Goal: Navigation & Orientation: Understand site structure

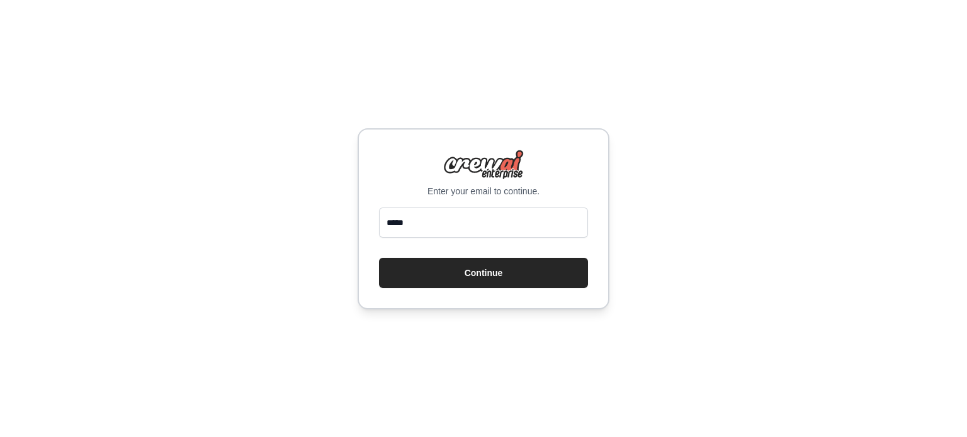
type input "**********"
click at [519, 263] on button "Continue" at bounding box center [483, 273] width 209 height 30
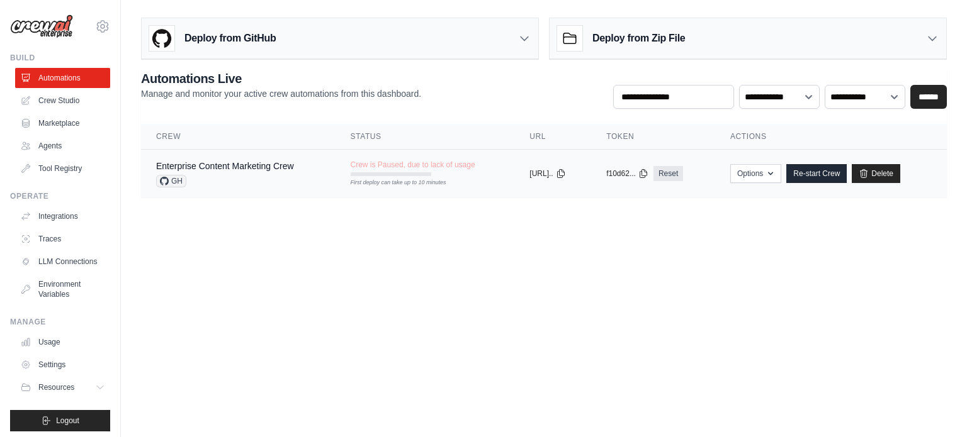
click at [295, 168] on div "Enterprise Content Marketing Crew GH" at bounding box center [238, 174] width 164 height 28
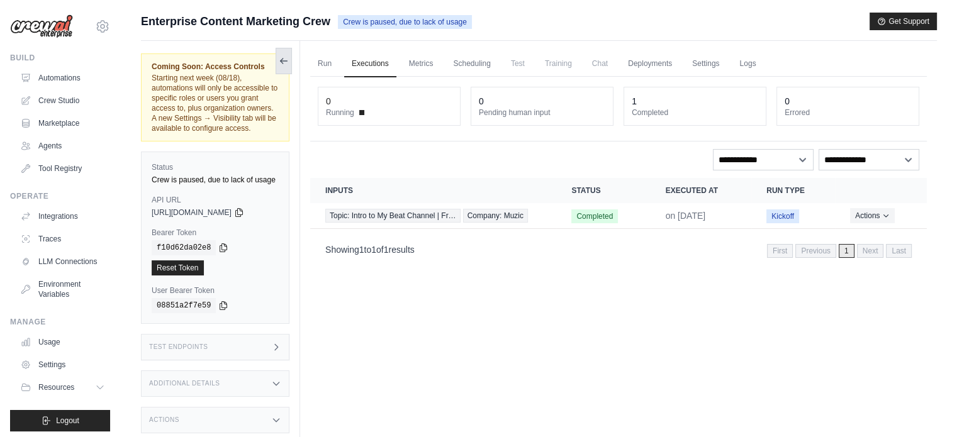
click at [285, 65] on icon at bounding box center [284, 61] width 10 height 10
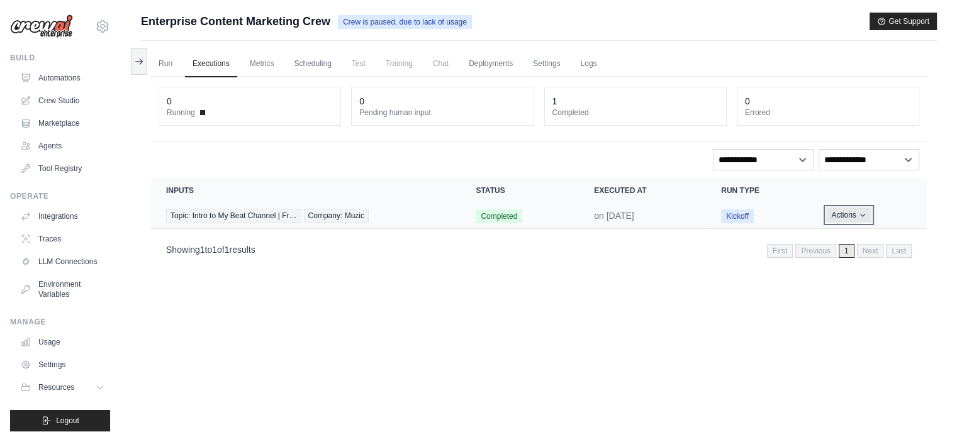
click at [861, 214] on icon "Actions for execution" at bounding box center [862, 215] width 4 height 3
click at [849, 256] on button "Delete" at bounding box center [871, 258] width 81 height 20
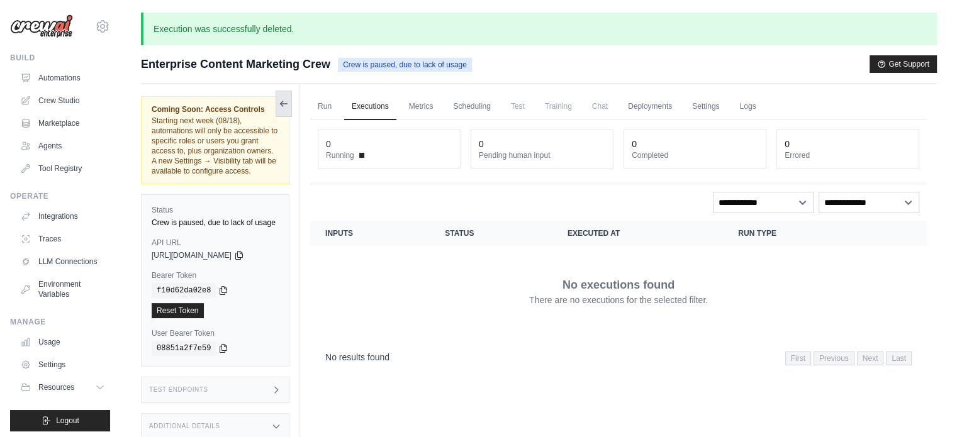
click at [276, 105] on button at bounding box center [284, 104] width 16 height 26
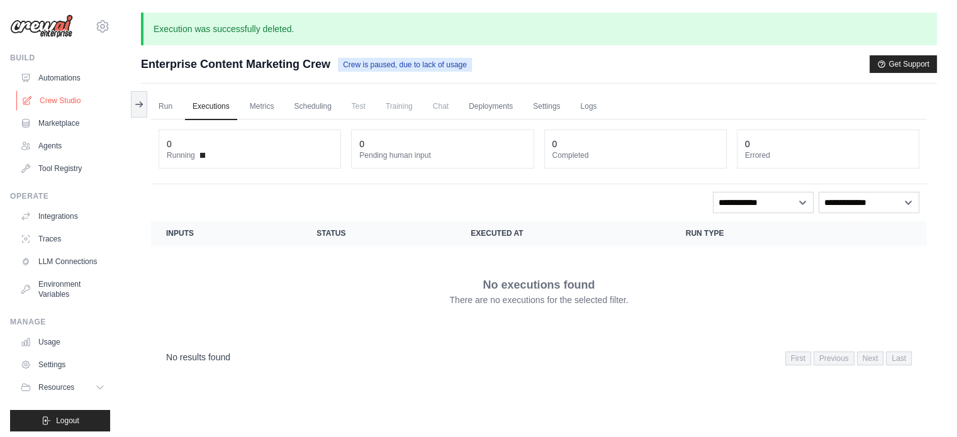
click at [57, 103] on link "Crew Studio" at bounding box center [63, 101] width 95 height 20
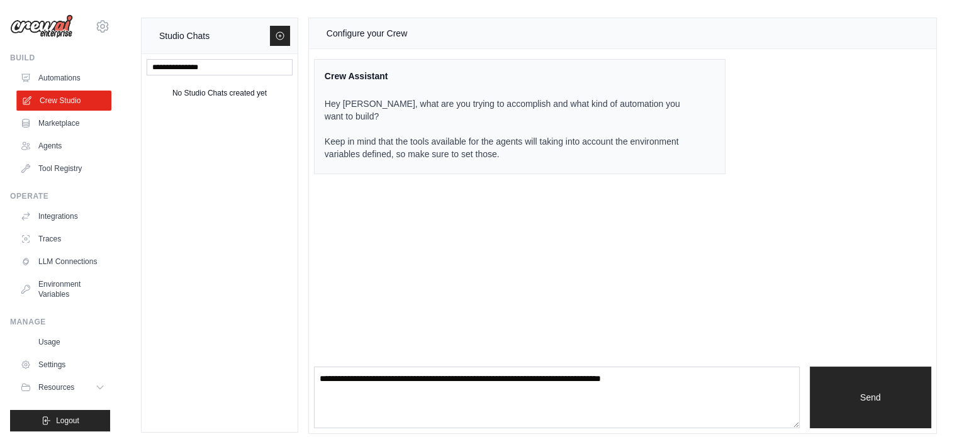
click at [67, 92] on link "Crew Studio" at bounding box center [63, 101] width 95 height 20
click at [57, 137] on link "Agents" at bounding box center [62, 146] width 95 height 20
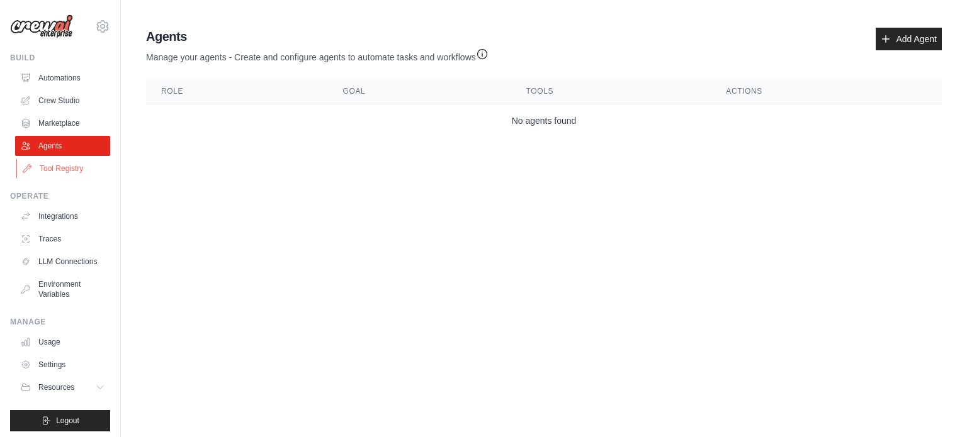
click at [67, 174] on link "Tool Registry" at bounding box center [63, 169] width 95 height 20
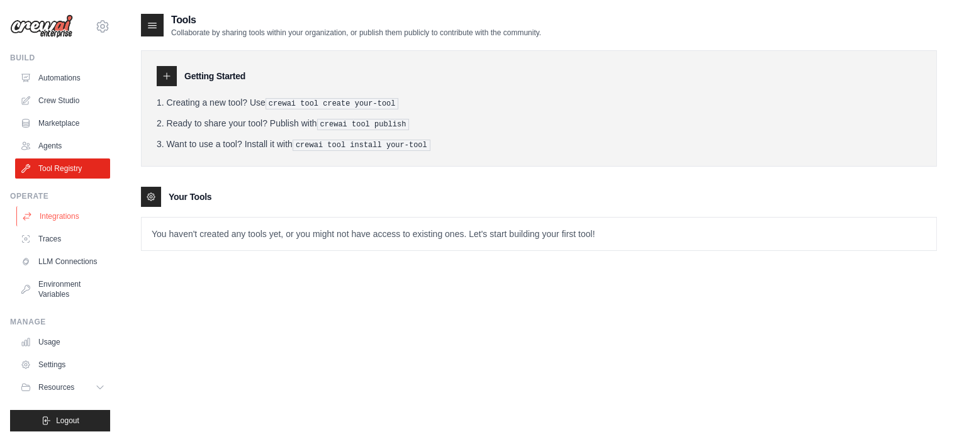
click at [65, 213] on link "Integrations" at bounding box center [63, 216] width 95 height 20
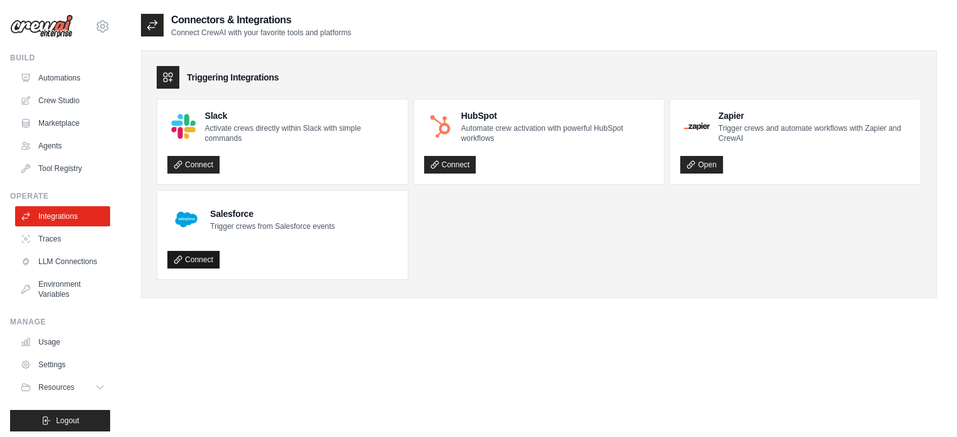
click at [194, 256] on link "Connect" at bounding box center [193, 260] width 52 height 18
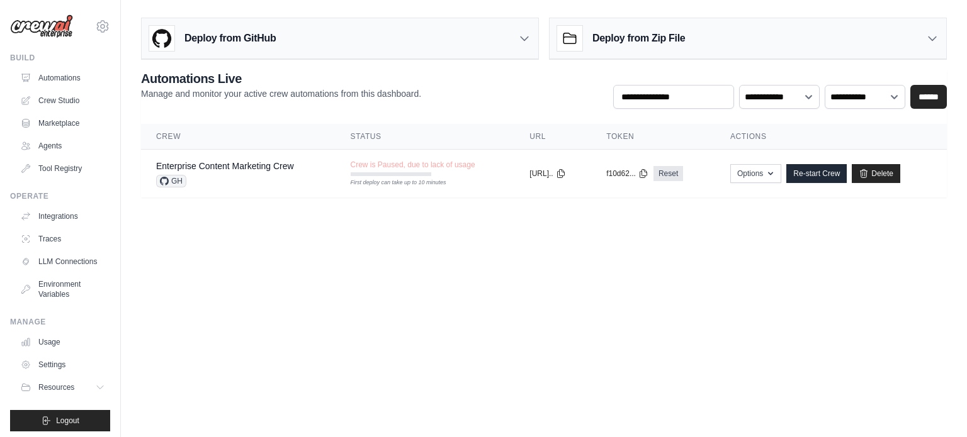
click at [660, 40] on h3 "Deploy from Zip File" at bounding box center [638, 38] width 93 height 15
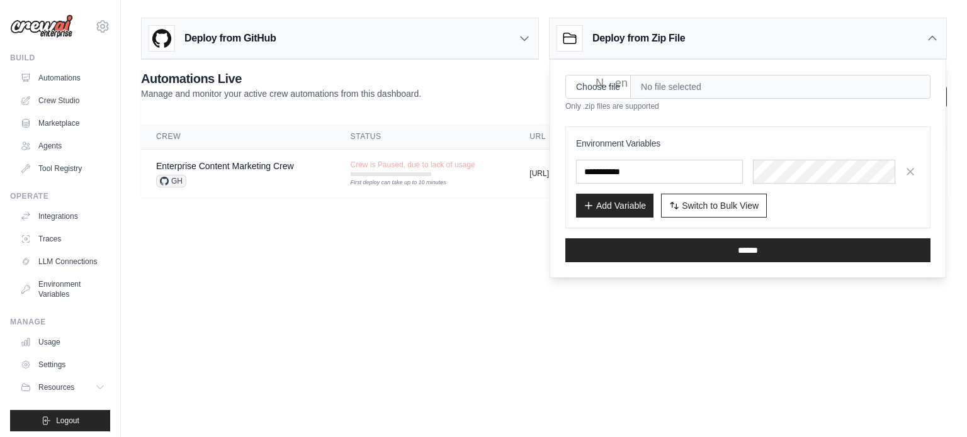
click at [671, 42] on h3 "Deploy from Zip File" at bounding box center [638, 38] width 93 height 15
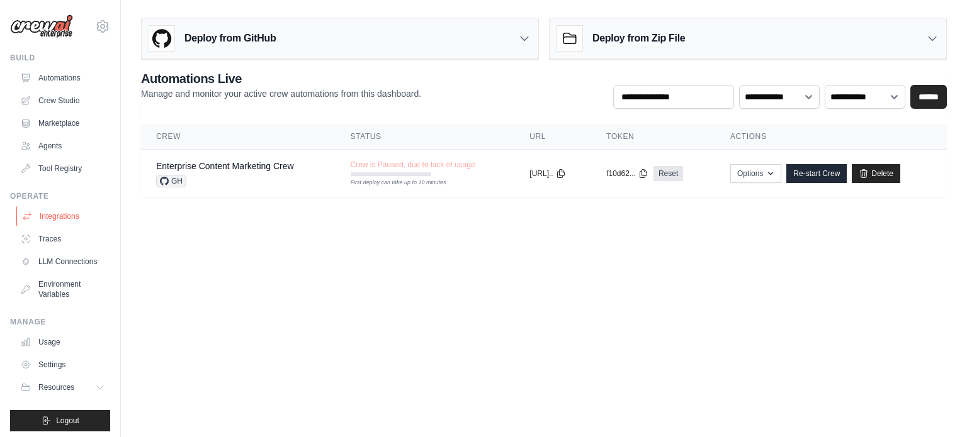
click at [52, 216] on link "Integrations" at bounding box center [63, 216] width 95 height 20
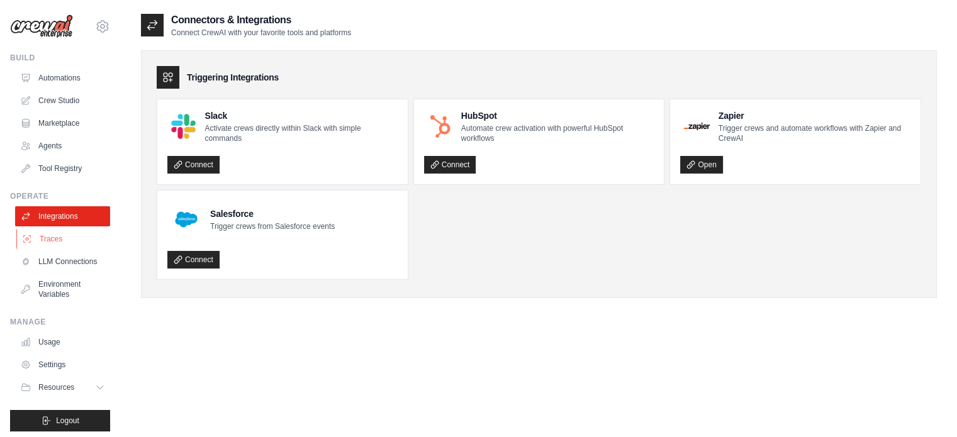
click at [53, 239] on link "Traces" at bounding box center [63, 239] width 95 height 20
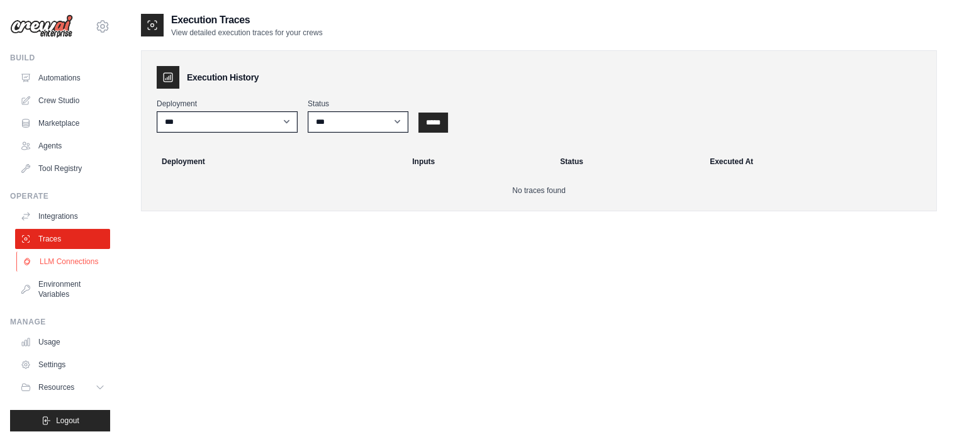
click at [50, 269] on link "LLM Connections" at bounding box center [63, 262] width 95 height 20
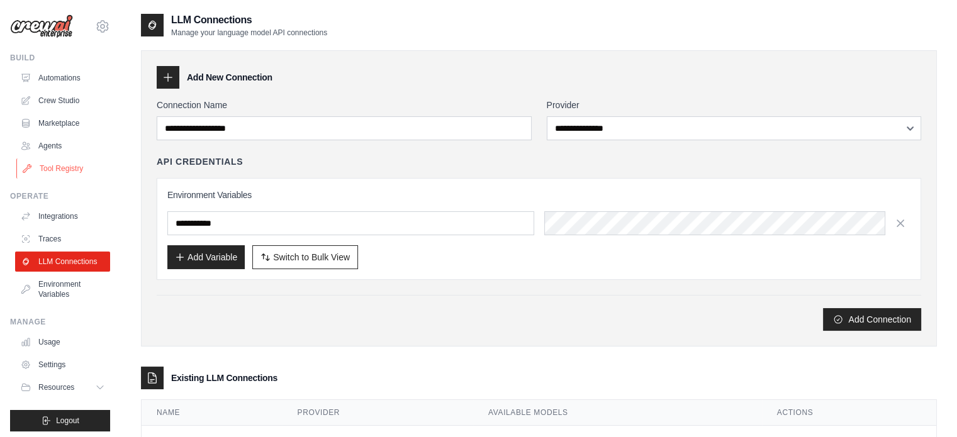
click at [64, 174] on link "Tool Registry" at bounding box center [63, 169] width 95 height 20
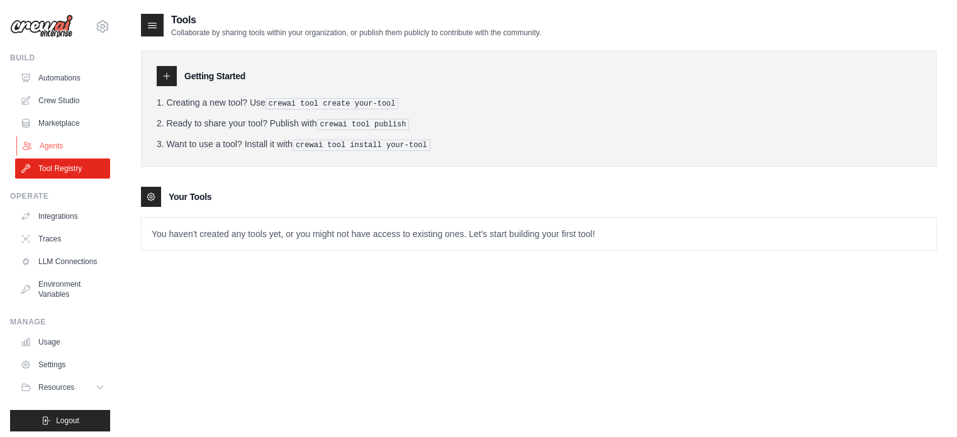
click at [58, 147] on link "Agents" at bounding box center [63, 146] width 95 height 20
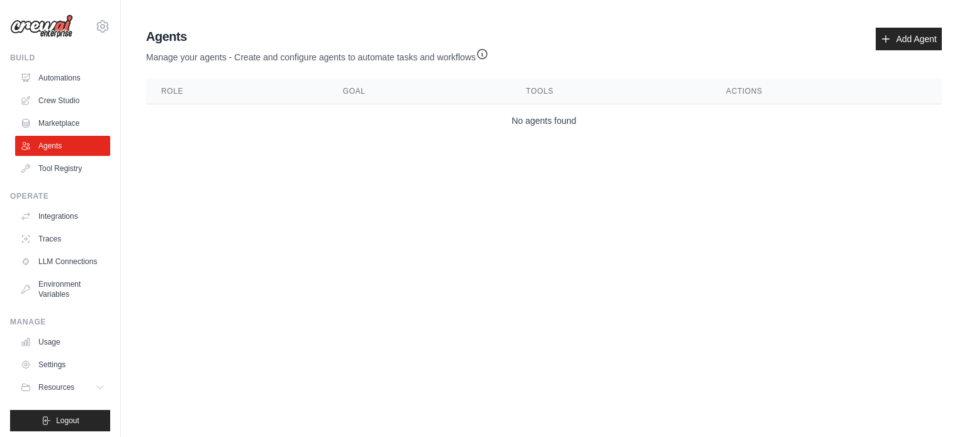
click at [63, 34] on img at bounding box center [41, 26] width 63 height 24
click at [59, 272] on link "LLM Connections" at bounding box center [63, 262] width 95 height 20
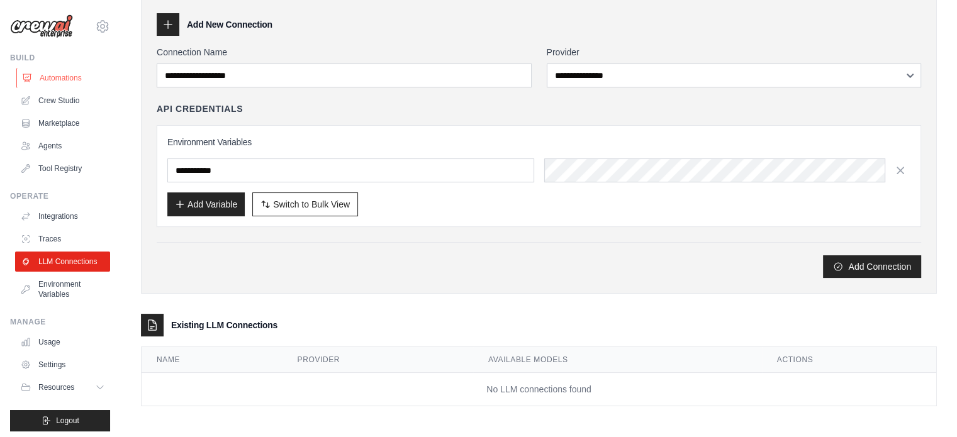
click at [71, 81] on link "Automations" at bounding box center [63, 78] width 95 height 20
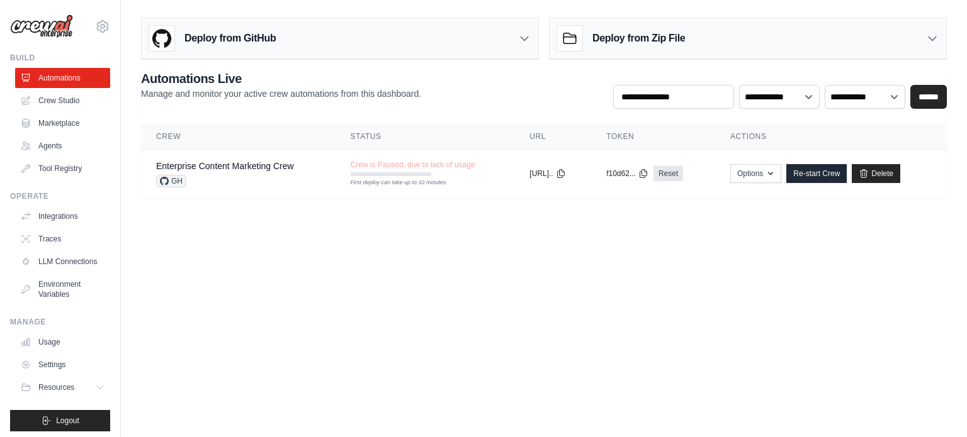
click at [521, 32] on icon at bounding box center [524, 38] width 13 height 13
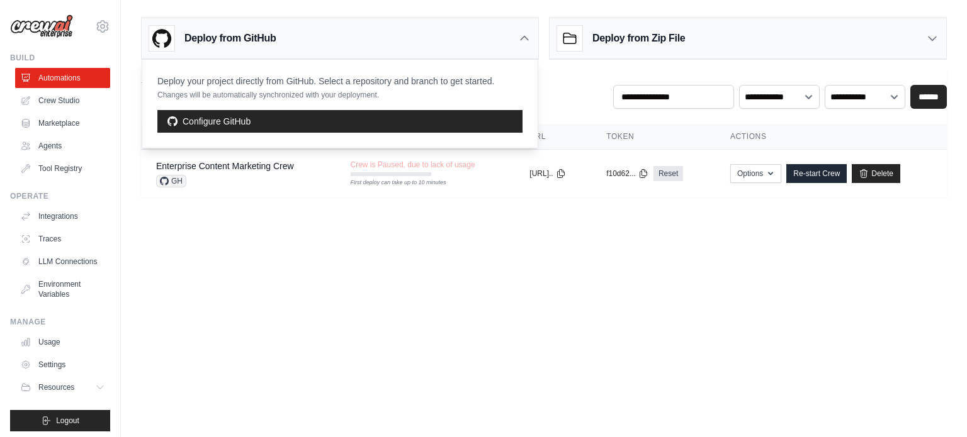
click at [515, 42] on div "Deploy from GitHub" at bounding box center [340, 38] width 396 height 41
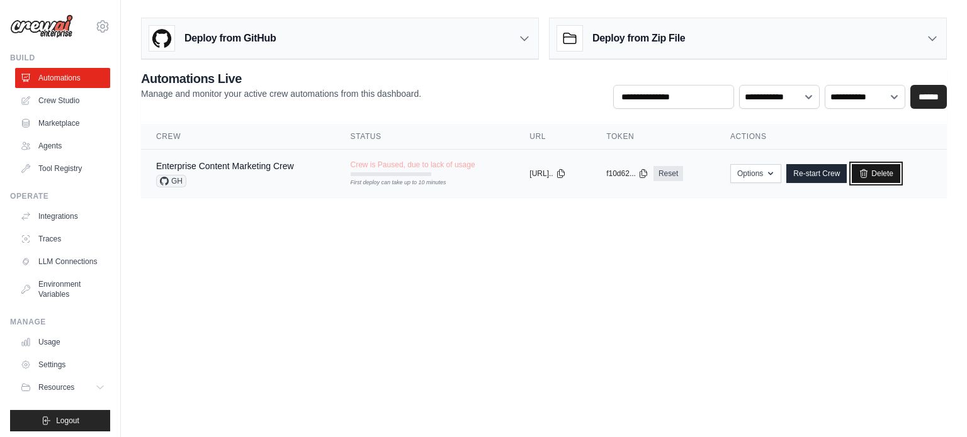
click at [900, 174] on link "Delete" at bounding box center [875, 173] width 48 height 19
click at [834, 167] on link "Re-start Crew" at bounding box center [816, 173] width 60 height 19
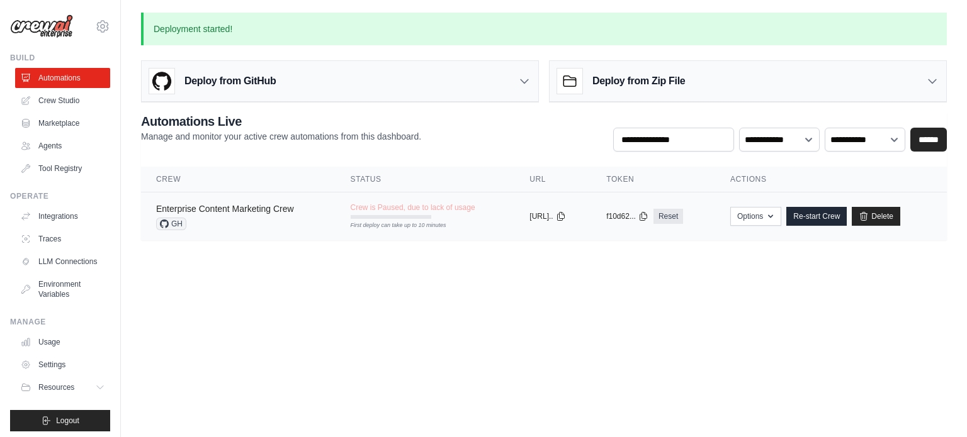
click at [293, 207] on link "Enterprise Content Marketing Crew" at bounding box center [225, 209] width 138 height 10
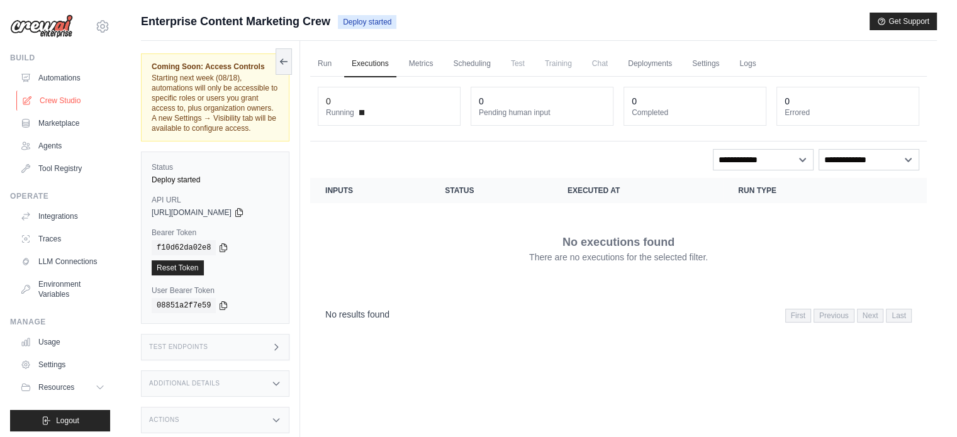
click at [66, 94] on link "Crew Studio" at bounding box center [63, 101] width 95 height 20
click at [51, 140] on link "Agents" at bounding box center [63, 146] width 95 height 20
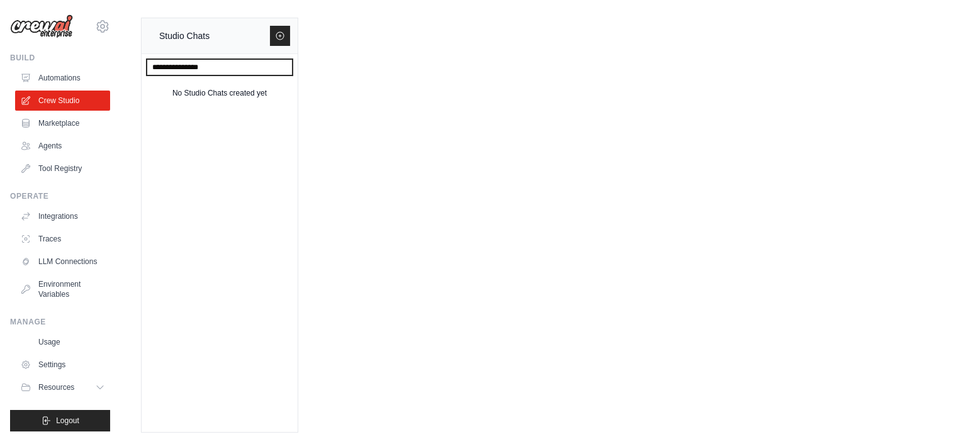
click at [238, 66] on input "text" at bounding box center [220, 67] width 146 height 16
click at [278, 38] on icon at bounding box center [280, 36] width 10 height 10
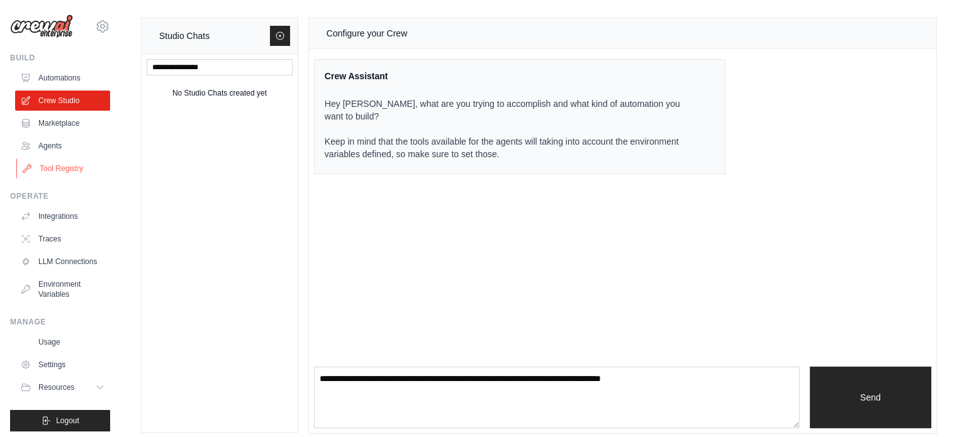
click at [81, 165] on link "Tool Registry" at bounding box center [63, 169] width 95 height 20
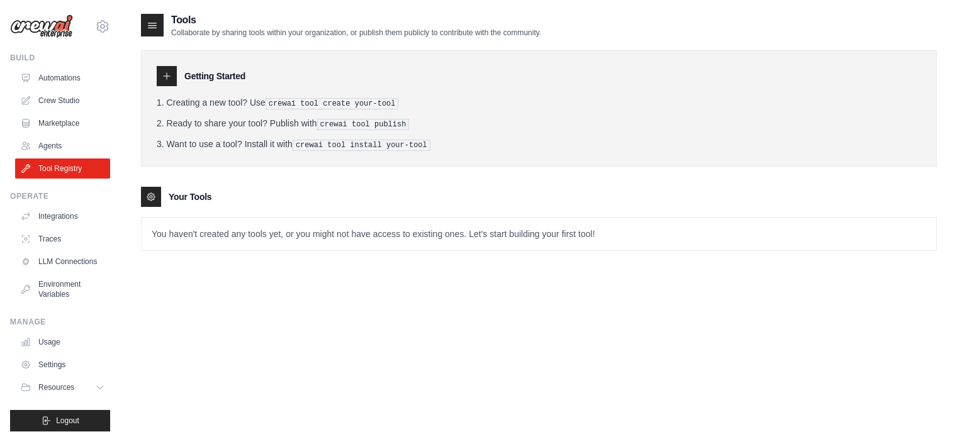
scroll to position [25, 0]
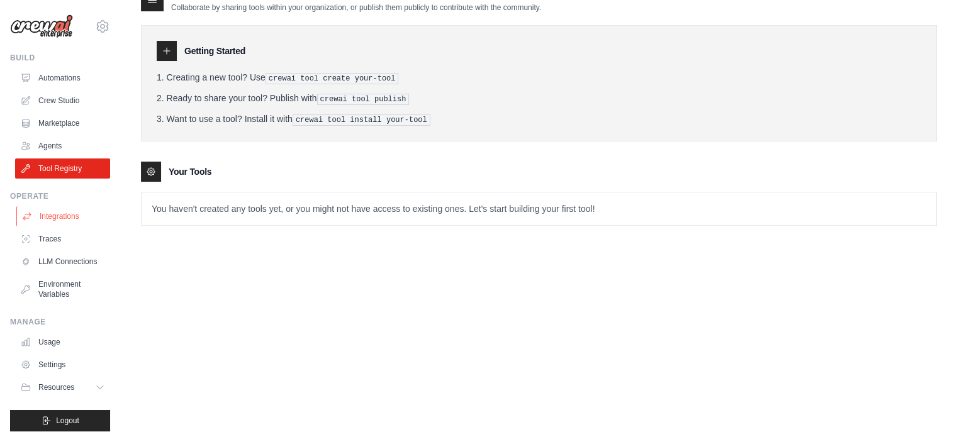
click at [64, 218] on link "Integrations" at bounding box center [63, 216] width 95 height 20
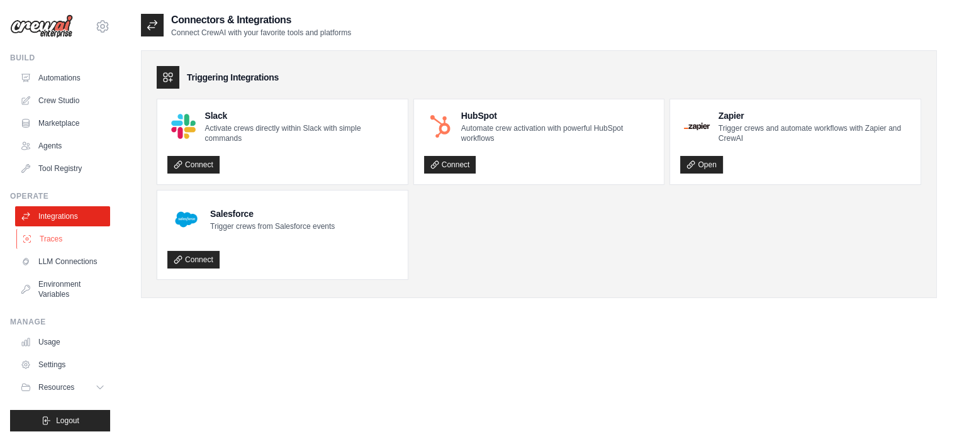
click at [55, 241] on link "Traces" at bounding box center [63, 239] width 95 height 20
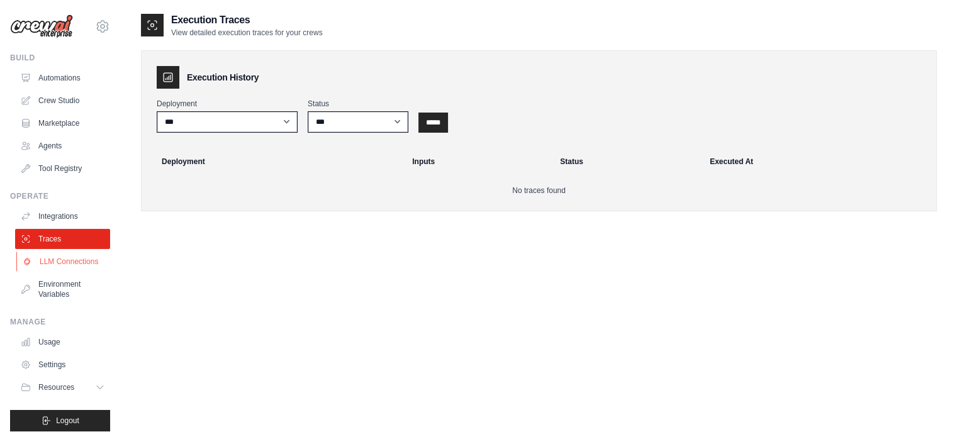
click at [60, 258] on link "LLM Connections" at bounding box center [63, 262] width 95 height 20
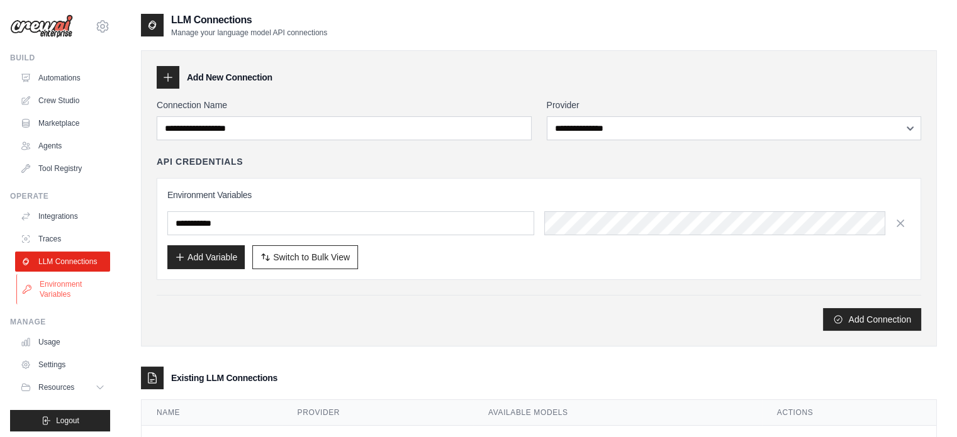
click at [69, 284] on link "Environment Variables" at bounding box center [63, 289] width 95 height 30
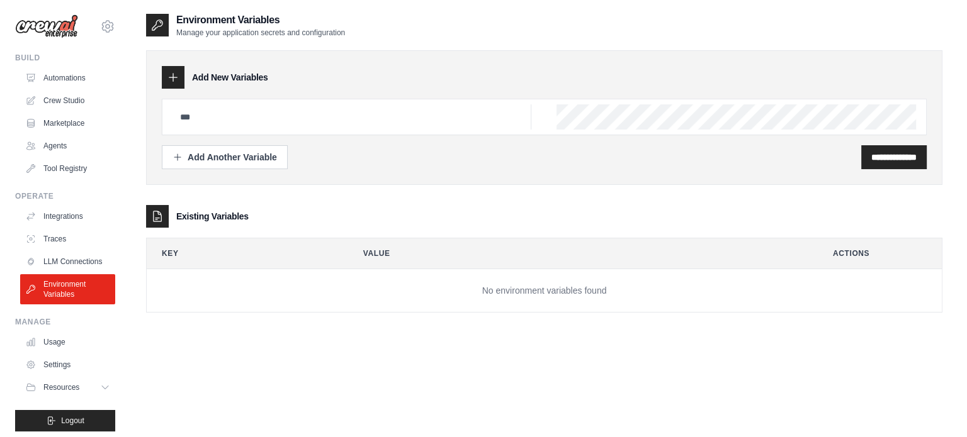
scroll to position [14, 0]
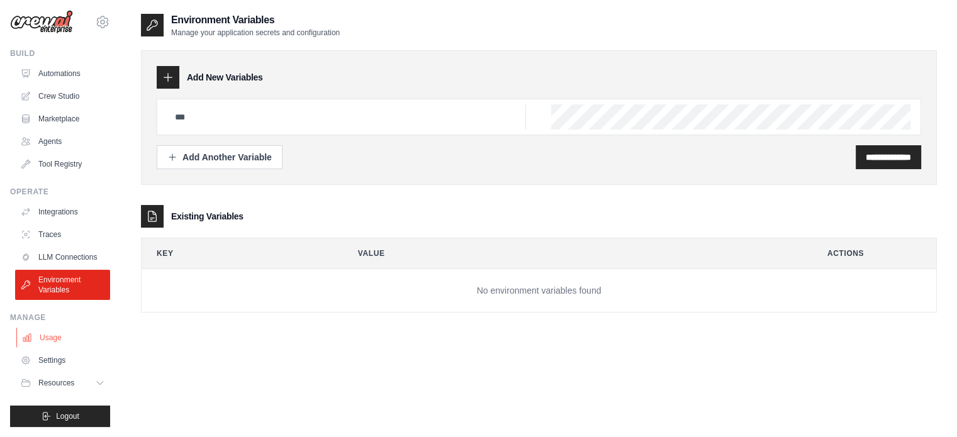
click at [57, 342] on link "Usage" at bounding box center [63, 338] width 95 height 20
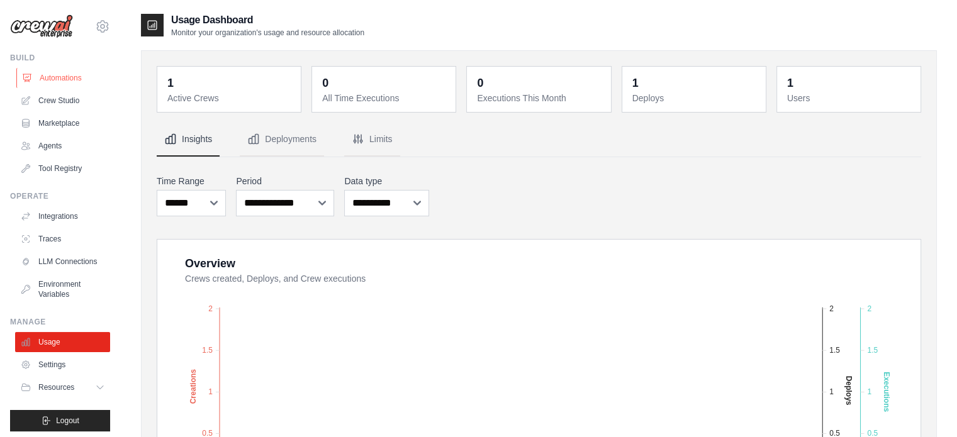
click at [69, 84] on link "Automations" at bounding box center [63, 78] width 95 height 20
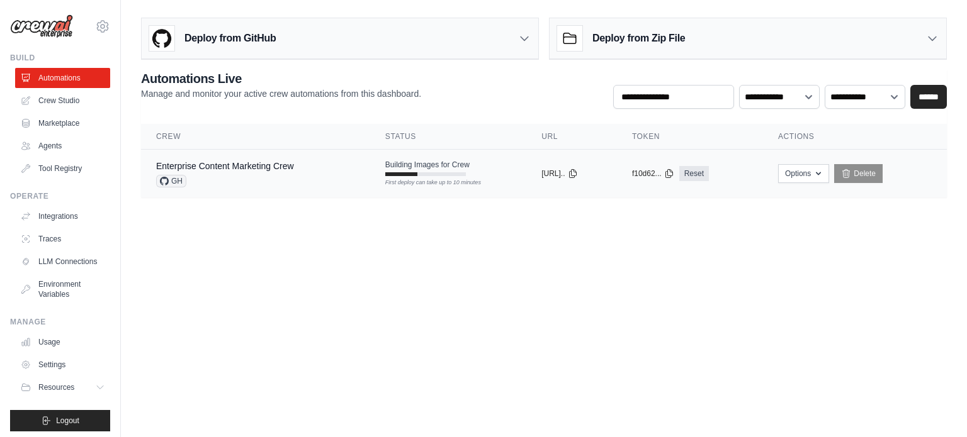
click at [425, 176] on td "Building Images for Crew First deploy can take up to 10 minutes" at bounding box center [448, 168] width 156 height 36
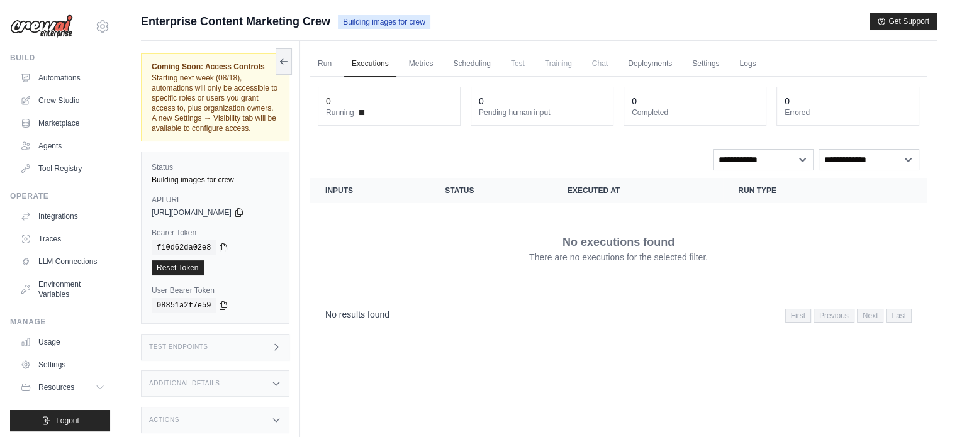
click at [569, 59] on span "Training" at bounding box center [558, 63] width 42 height 25
click at [476, 61] on link "Scheduling" at bounding box center [472, 64] width 52 height 26
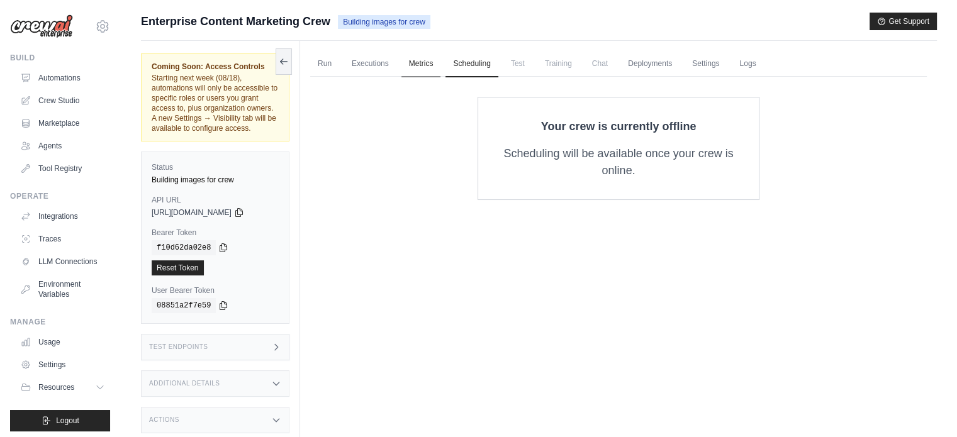
click at [423, 58] on link "Metrics" at bounding box center [421, 64] width 40 height 26
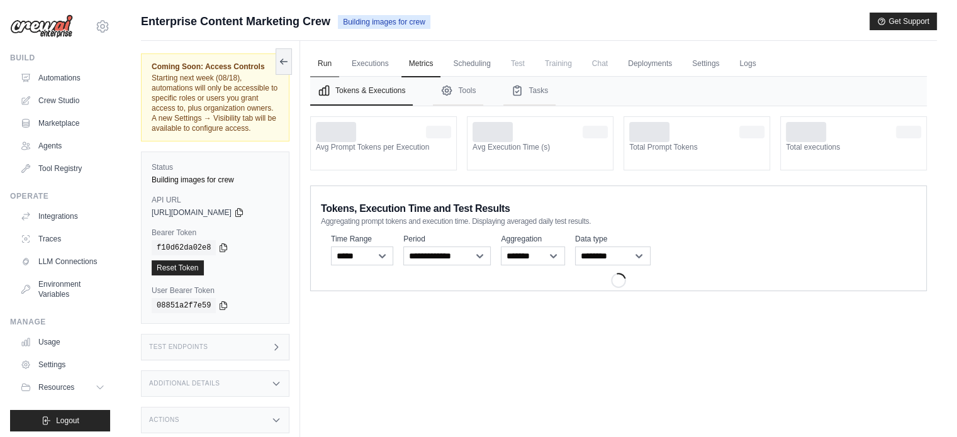
click at [324, 58] on link "Run" at bounding box center [324, 64] width 29 height 26
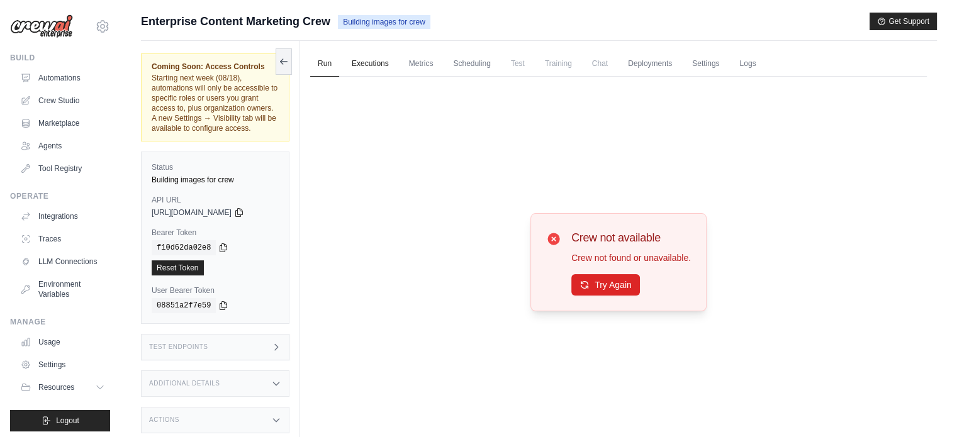
click at [362, 65] on link "Executions" at bounding box center [370, 64] width 52 height 26
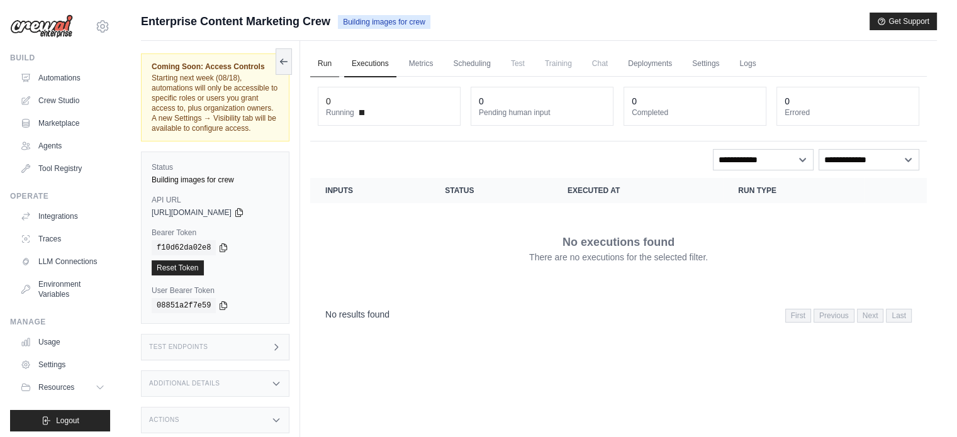
click at [337, 62] on link "Run" at bounding box center [324, 64] width 29 height 26
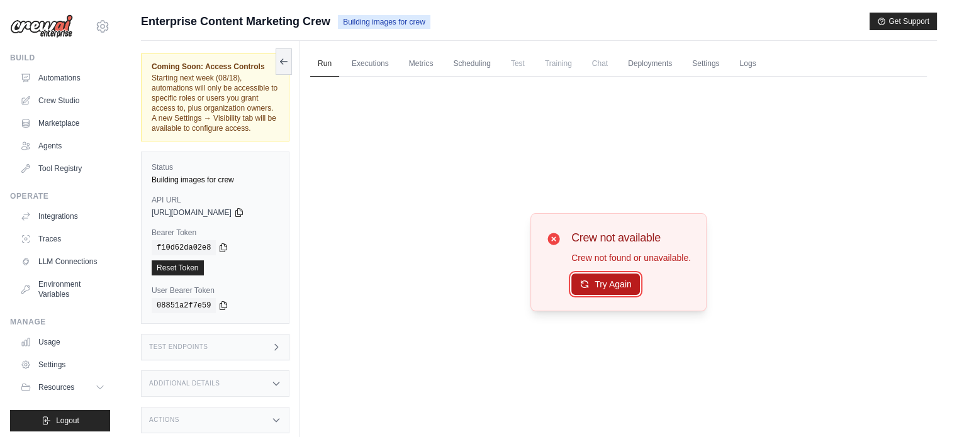
click at [593, 282] on button "Try Again" at bounding box center [605, 284] width 69 height 21
click at [555, 236] on icon at bounding box center [553, 239] width 12 height 12
click at [551, 244] on icon at bounding box center [553, 239] width 12 height 12
click at [284, 56] on icon at bounding box center [284, 61] width 10 height 10
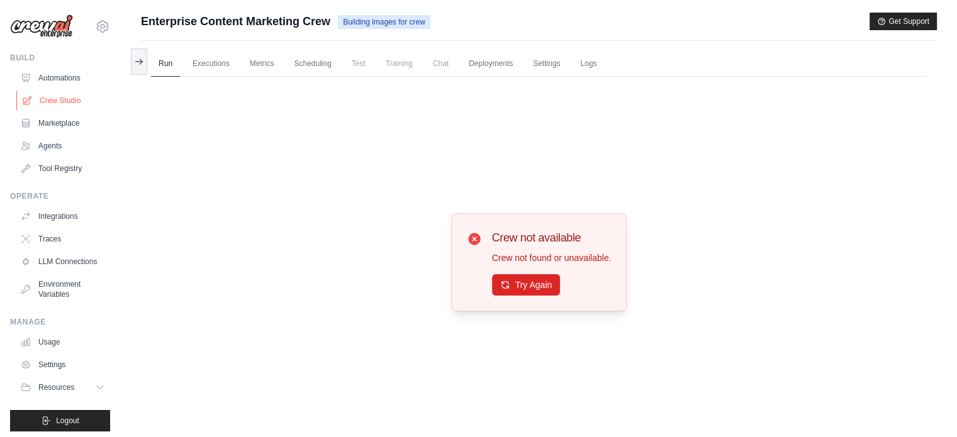
click at [69, 97] on link "Crew Studio" at bounding box center [63, 101] width 95 height 20
click at [75, 90] on ul "Automations Crew Studio Marketplace Agents Tool Registry" at bounding box center [62, 123] width 95 height 111
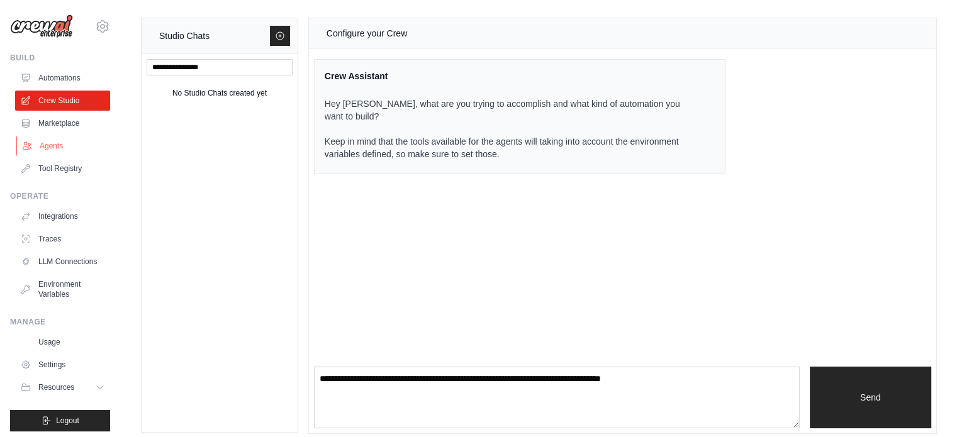
click at [73, 136] on link "Agents" at bounding box center [63, 146] width 95 height 20
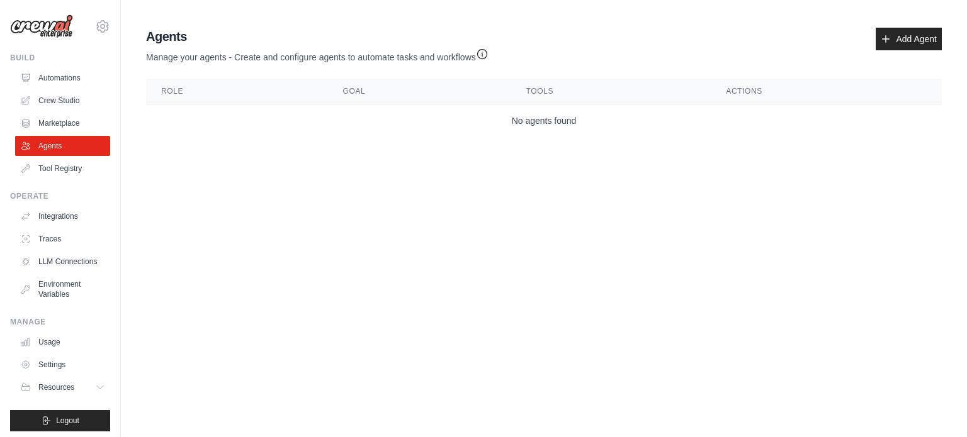
click at [73, 133] on ul "Automations Crew Studio Marketplace Agents Tool Registry" at bounding box center [62, 123] width 95 height 111
click at [72, 128] on link "Marketplace" at bounding box center [63, 123] width 95 height 20
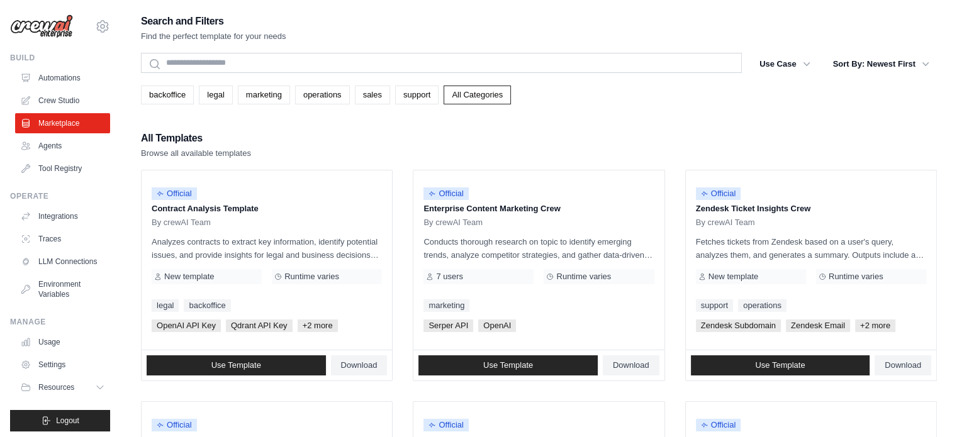
click at [72, 128] on link "Marketplace" at bounding box center [62, 123] width 95 height 20
click at [72, 140] on link "Agents" at bounding box center [63, 146] width 95 height 20
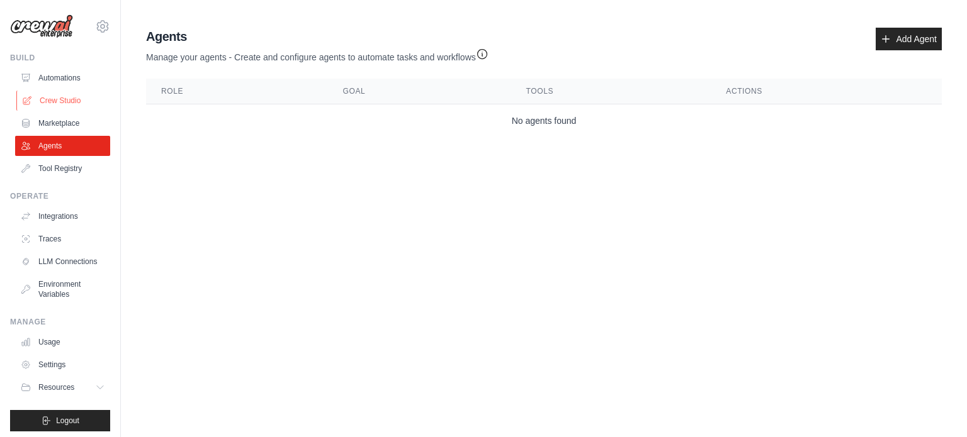
click at [56, 103] on link "Crew Studio" at bounding box center [63, 101] width 95 height 20
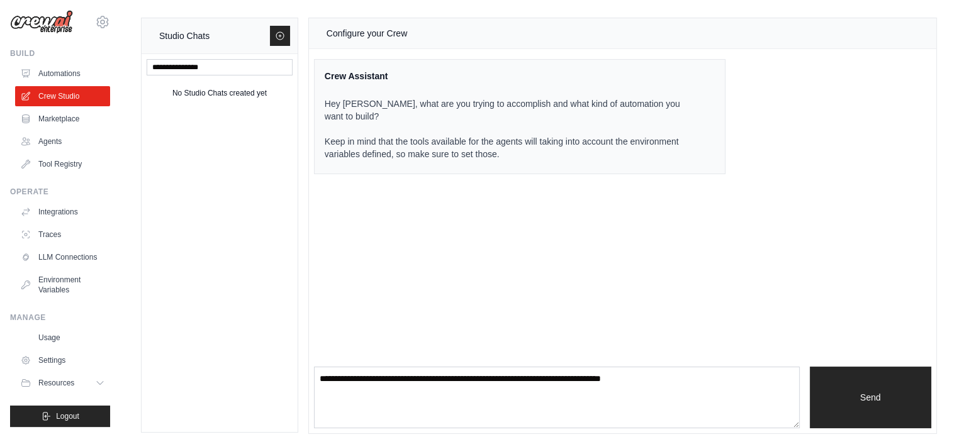
scroll to position [9, 0]
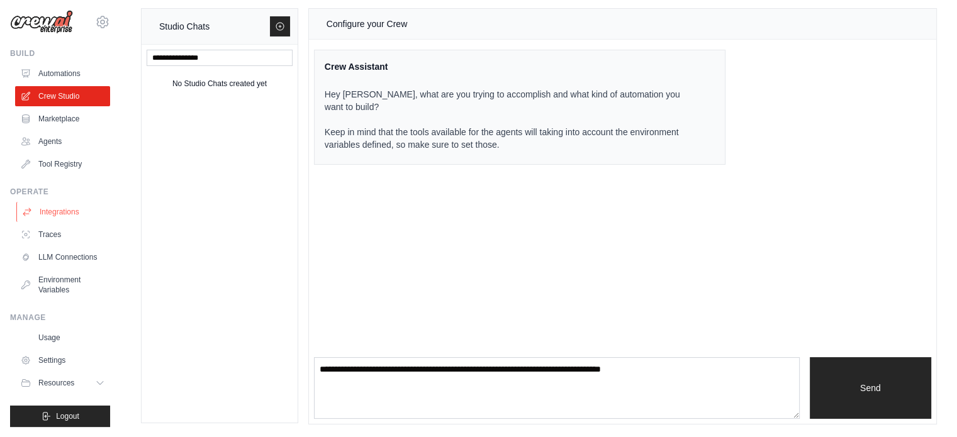
click at [74, 202] on link "Integrations" at bounding box center [63, 212] width 95 height 20
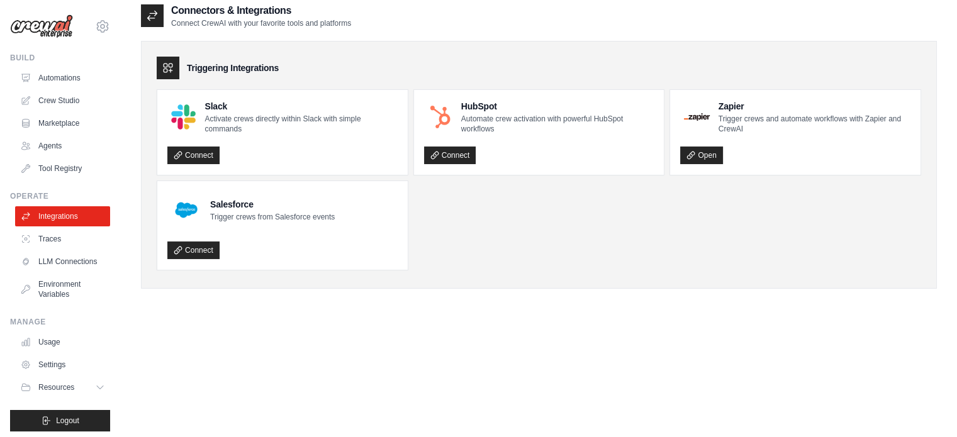
click at [74, 201] on div "Operate Integrations Traces LLM Connections Environment Variables" at bounding box center [60, 247] width 100 height 113
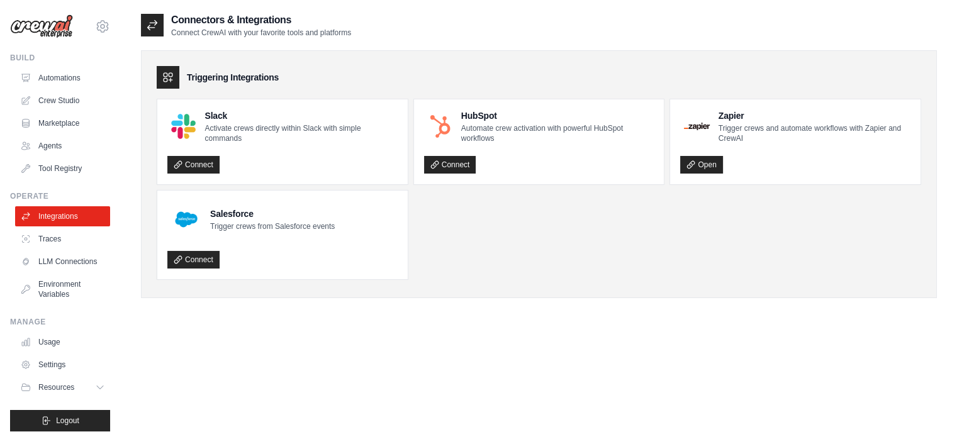
click at [74, 201] on div "Operate Integrations Traces LLM Connections Environment Variables" at bounding box center [60, 247] width 100 height 113
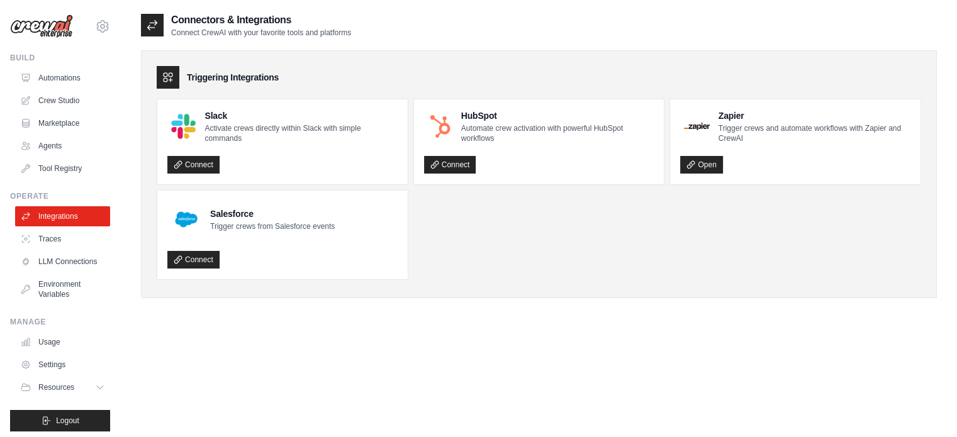
click at [74, 201] on div "Operate Integrations Traces LLM Connections Environment Variables" at bounding box center [60, 247] width 100 height 113
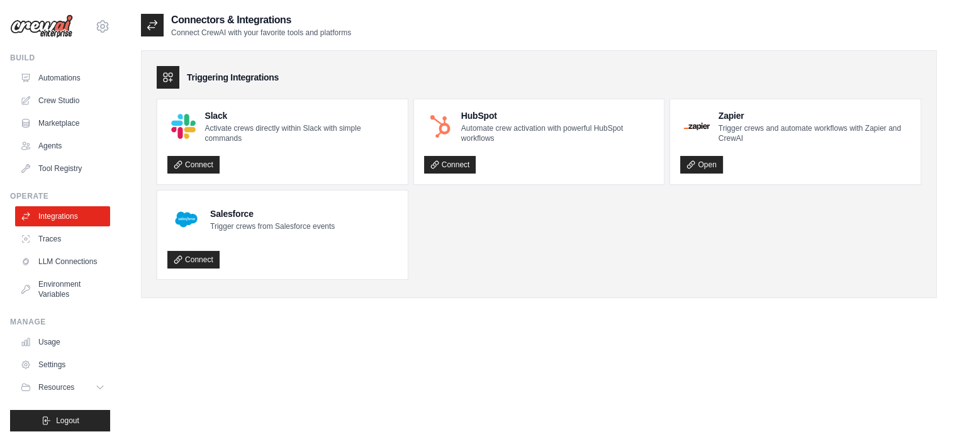
click at [74, 201] on div "Operate Integrations Traces LLM Connections Environment Variables" at bounding box center [60, 247] width 100 height 113
click at [70, 198] on div "Operate" at bounding box center [60, 196] width 100 height 10
